Goal: Task Accomplishment & Management: Manage account settings

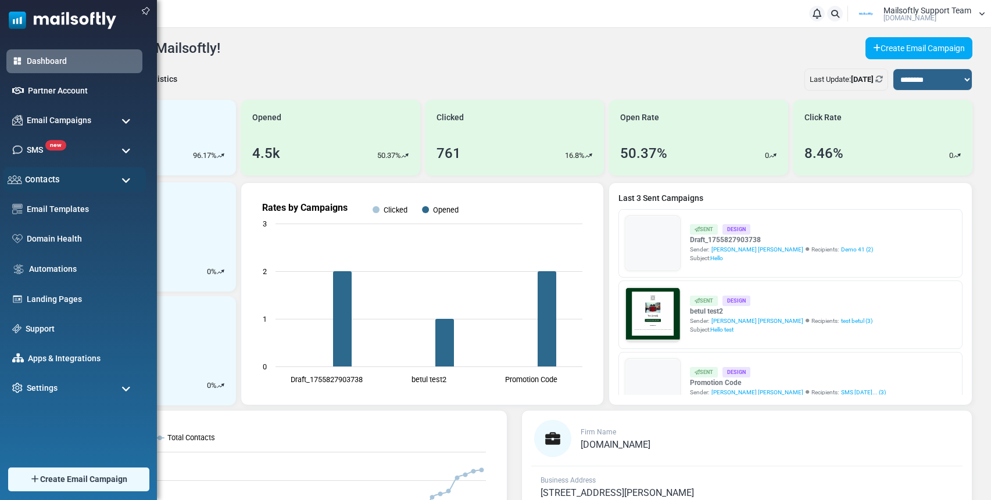
click at [59, 183] on div "Contacts" at bounding box center [74, 179] width 143 height 25
click at [56, 181] on span "Contacts" at bounding box center [42, 179] width 35 height 13
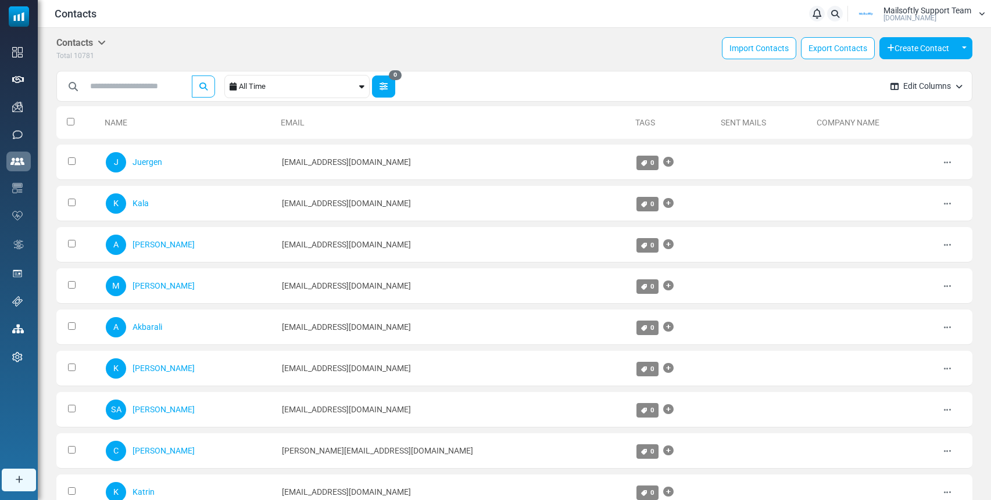
click at [386, 88] on icon "button" at bounding box center [383, 86] width 8 height 8
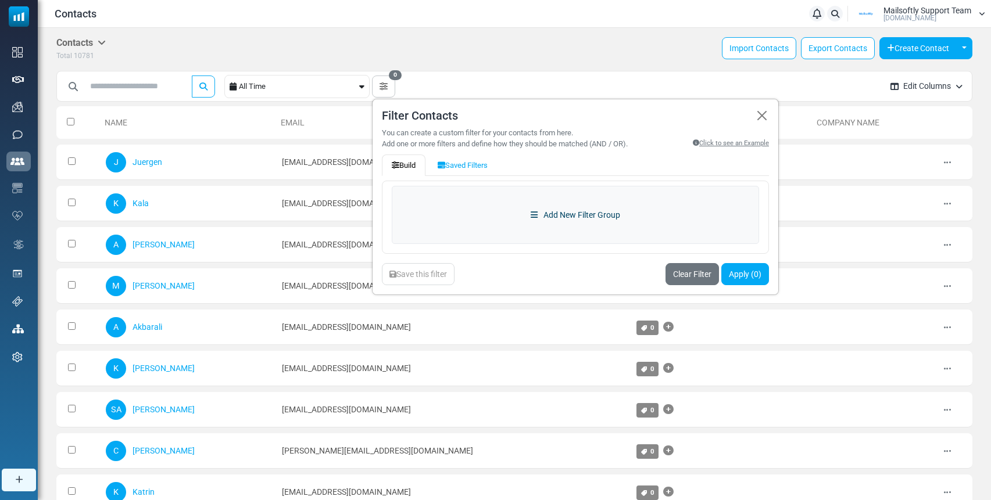
click at [504, 204] on link "Add New Filter Group" at bounding box center [575, 215] width 367 height 58
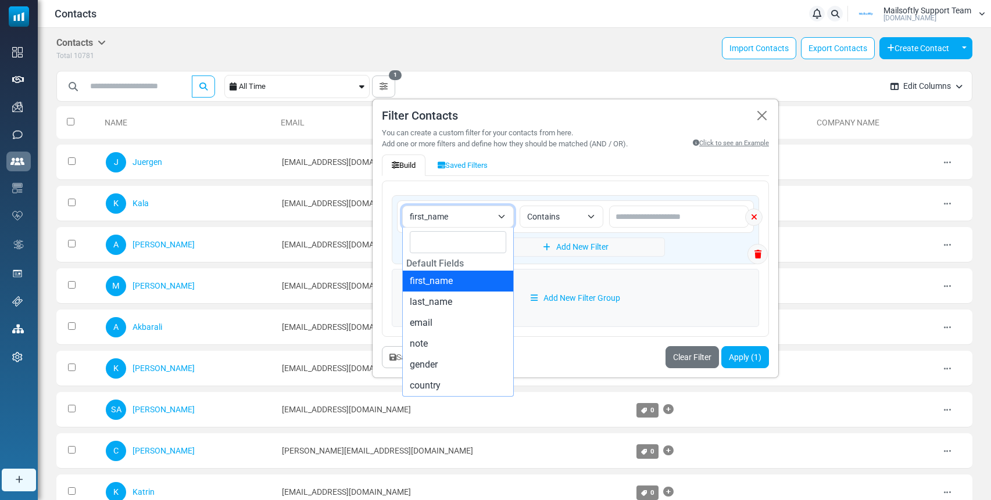
click at [485, 217] on span "first_name" at bounding box center [451, 217] width 82 height 14
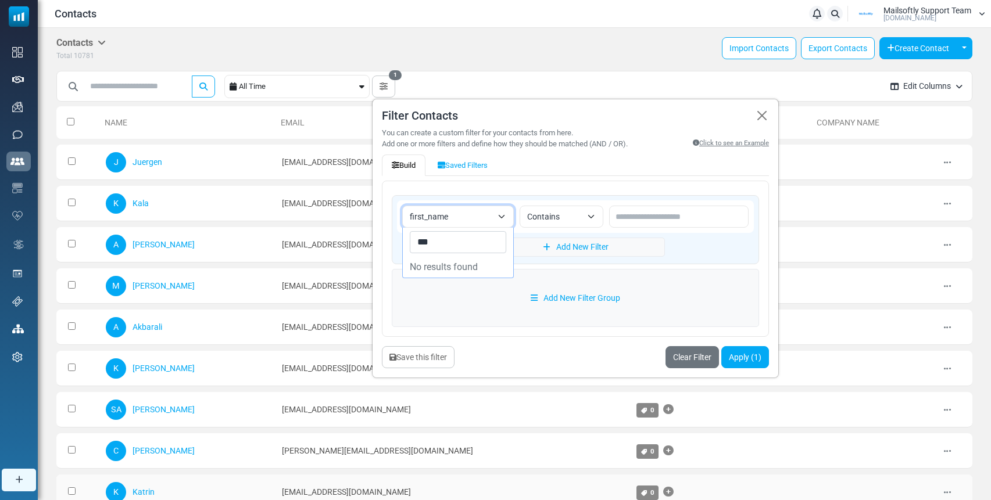
type input "***"
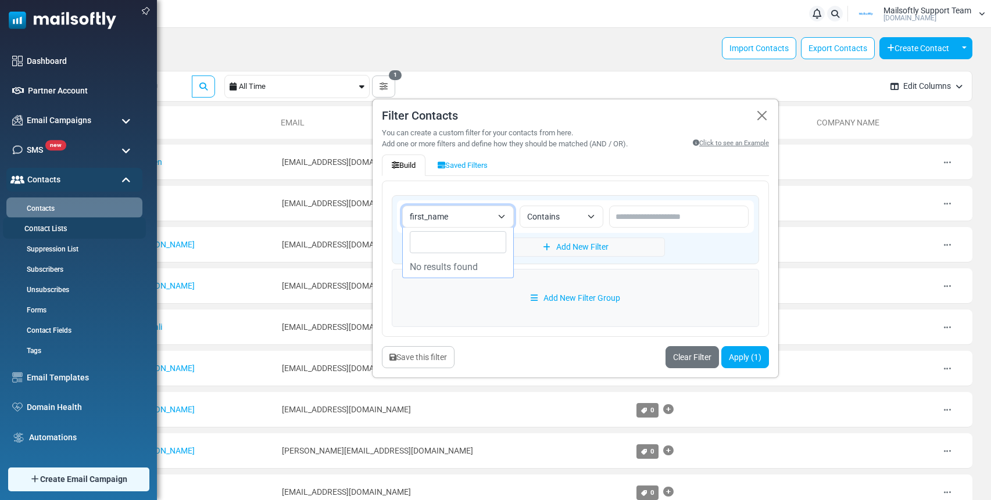
click at [40, 228] on link "Contact Lists" at bounding box center [72, 229] width 139 height 11
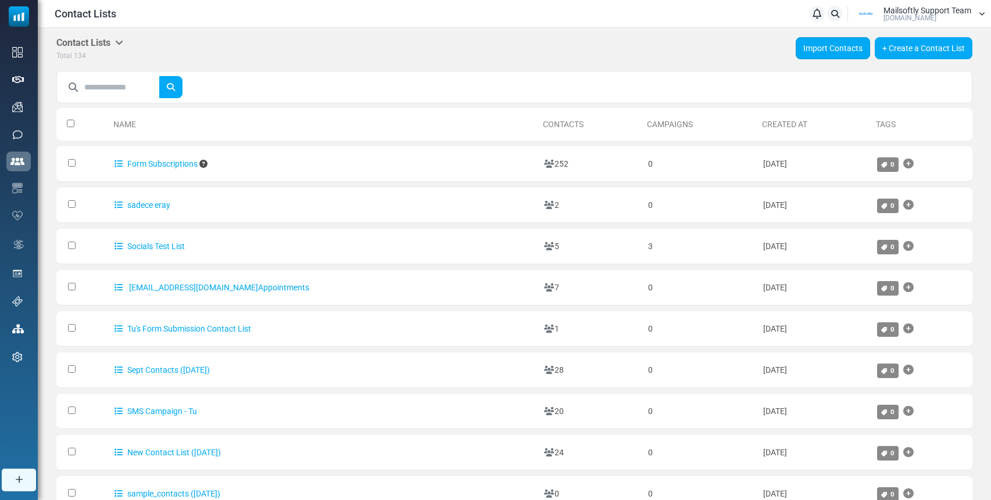
click at [799, 53] on link "Import Contacts" at bounding box center [832, 48] width 74 height 22
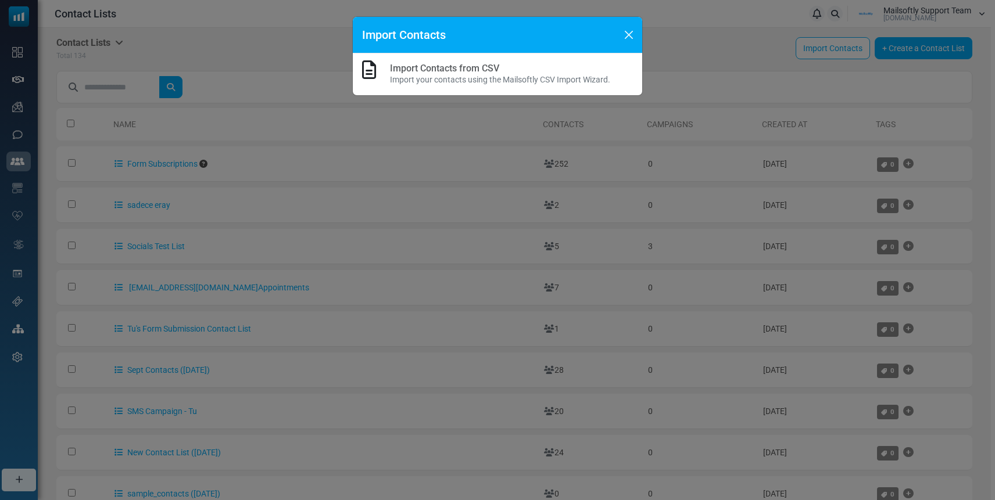
click at [467, 65] on link "Import Contacts from CSV" at bounding box center [444, 68] width 109 height 11
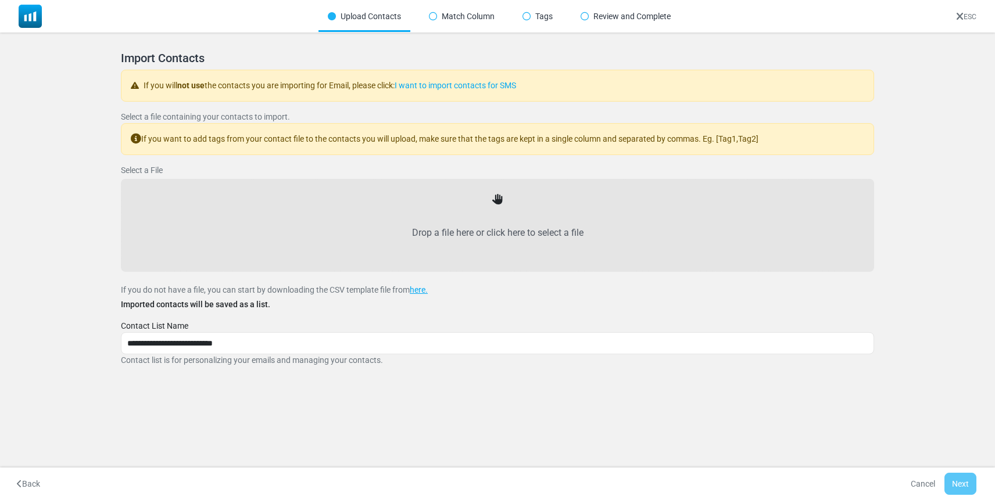
drag, startPoint x: 123, startPoint y: 82, endPoint x: 551, endPoint y: 79, distance: 428.8
click at [551, 79] on div "If you will not use the contacts you are importing for Email, please click: I w…" at bounding box center [497, 86] width 753 height 32
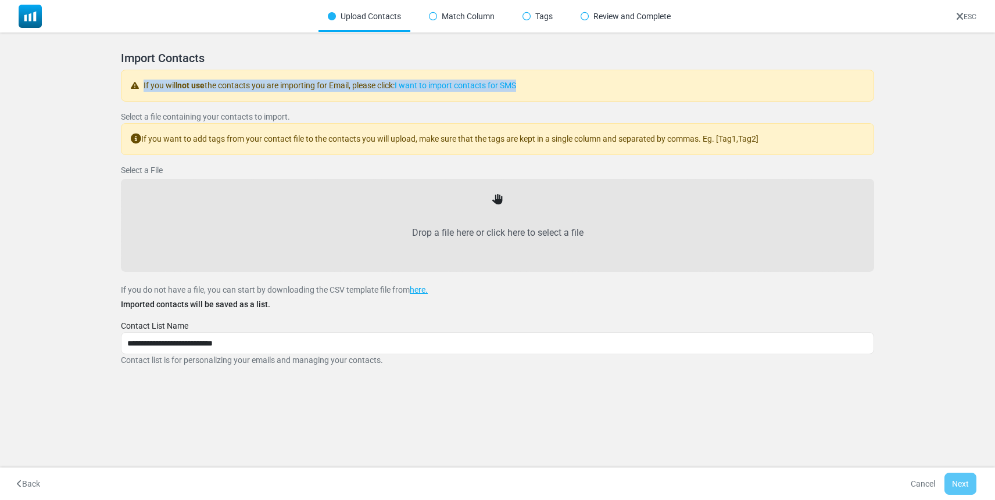
drag, startPoint x: 508, startPoint y: 86, endPoint x: 71, endPoint y: 84, distance: 436.9
click at [108, 78] on div "Import Contacts If you will not use the contacts you are importing for Email, p…" at bounding box center [497, 222] width 781 height 371
